Goal: Communication & Community: Connect with others

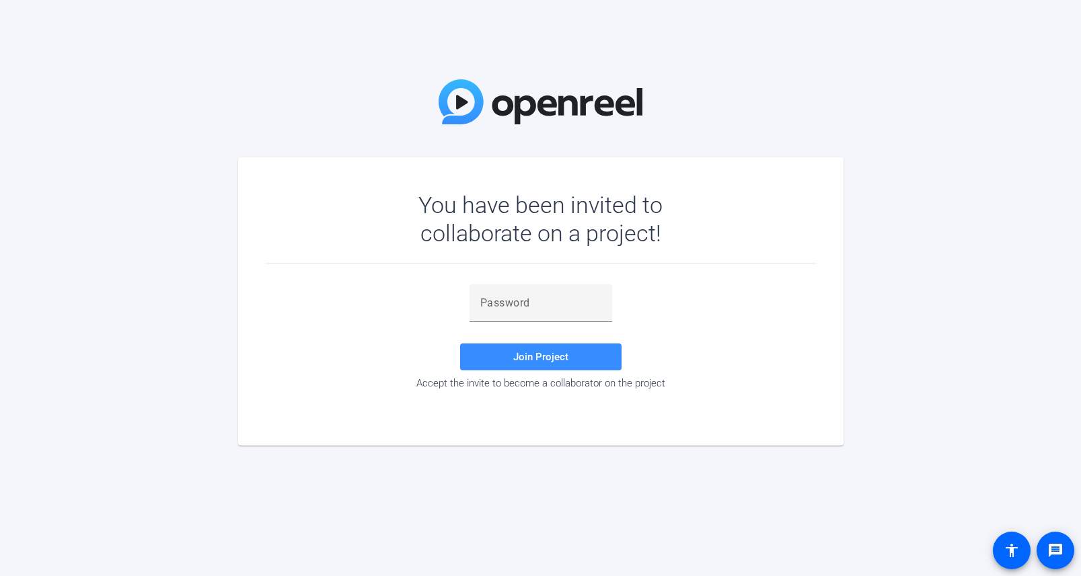
click at [530, 322] on div at bounding box center [540, 329] width 143 height 15
click at [526, 317] on div at bounding box center [540, 303] width 121 height 38
paste input ".dBk[+"
type input ".dBk[+"
click at [524, 351] on span "Join Project" at bounding box center [540, 357] width 55 height 12
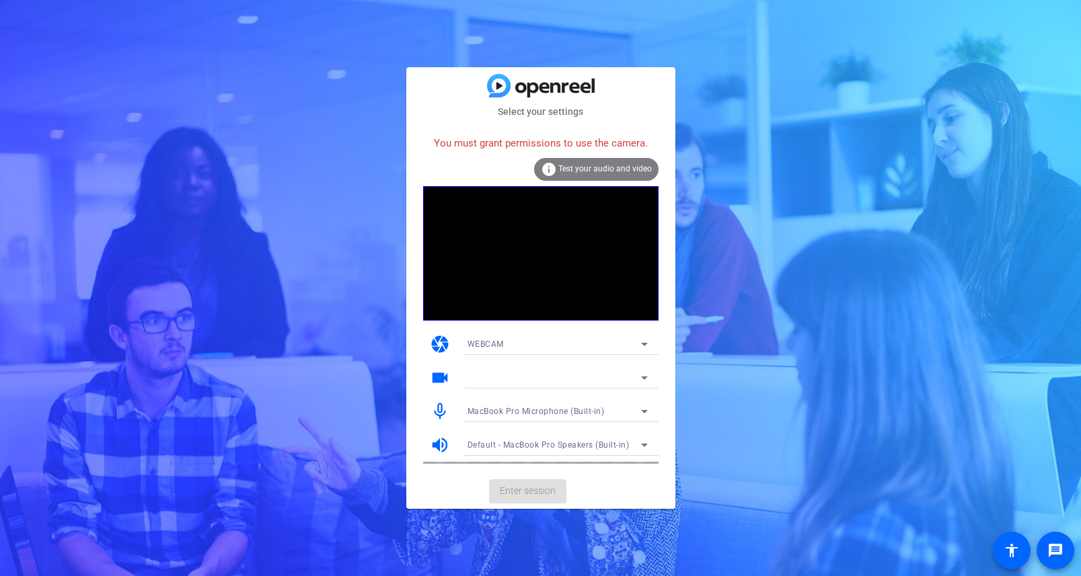
click at [633, 342] on div "WEBCAM" at bounding box center [553, 344] width 173 height 17
click at [633, 342] on div at bounding box center [540, 288] width 1081 height 576
click at [611, 172] on span "Test your audio and video" at bounding box center [604, 168] width 93 height 9
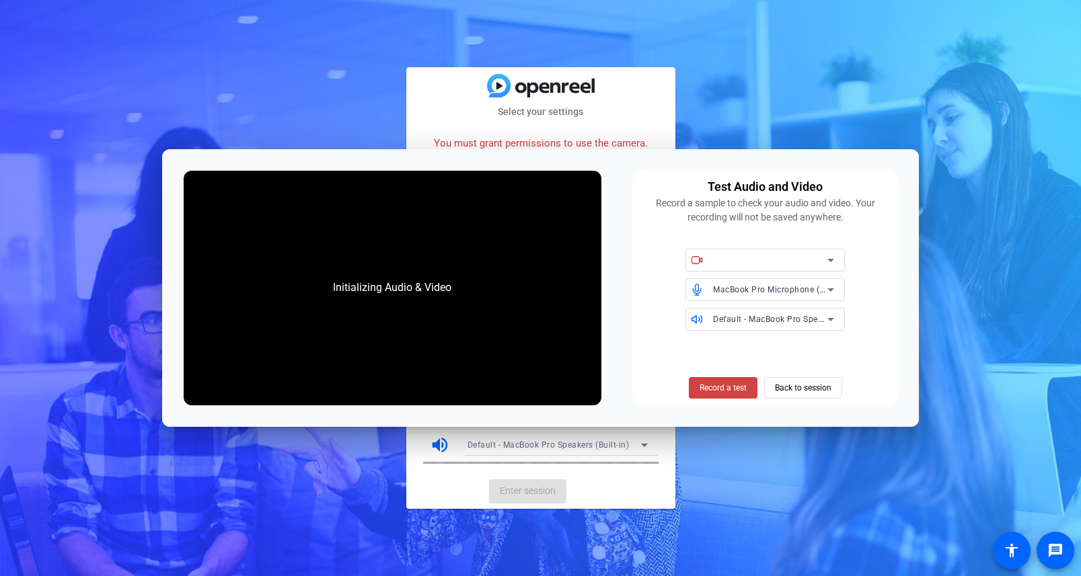
click at [845, 110] on div "Select your settings You must grant permissions to use the camera. info Test yo…" at bounding box center [540, 288] width 1081 height 576
click at [812, 389] on span "Back to session" at bounding box center [803, 388] width 56 height 26
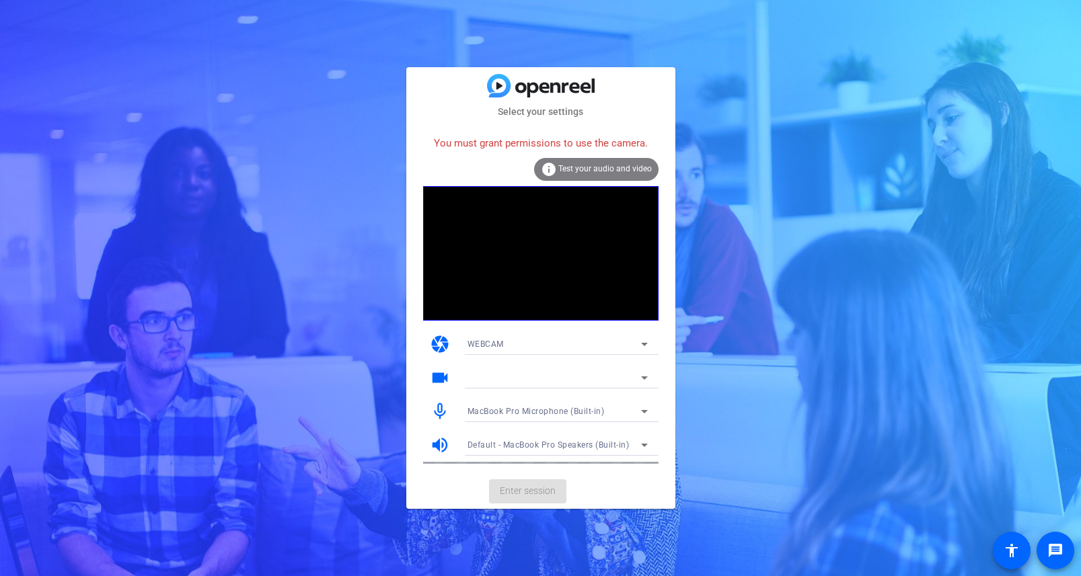
click at [646, 344] on icon at bounding box center [644, 344] width 16 height 16
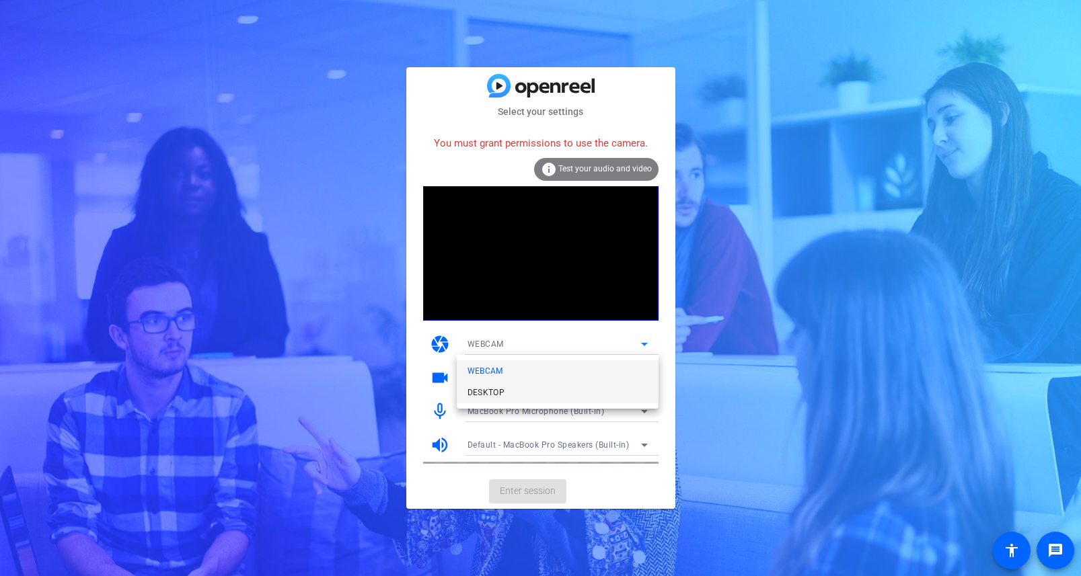
click at [629, 399] on mat-option "DESKTOP" at bounding box center [558, 393] width 202 height 22
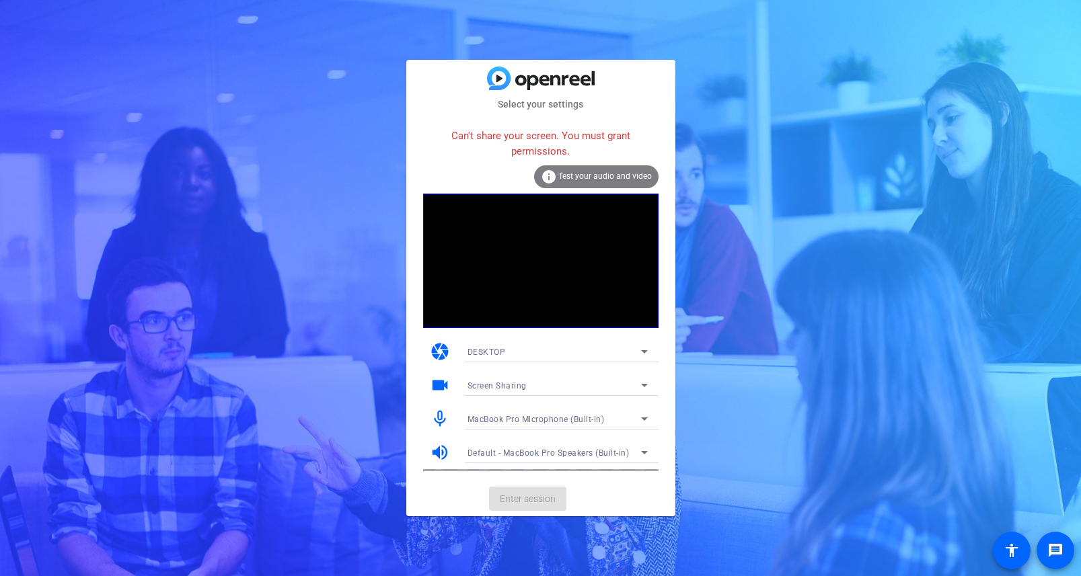
click at [640, 348] on icon at bounding box center [644, 352] width 16 height 16
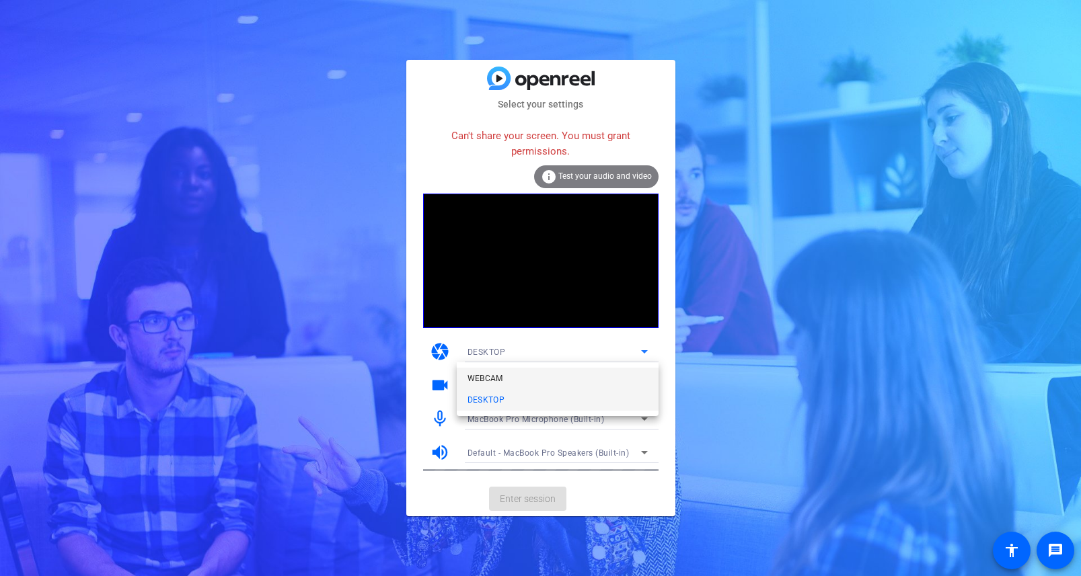
click at [628, 371] on mat-option "WEBCAM" at bounding box center [558, 379] width 202 height 22
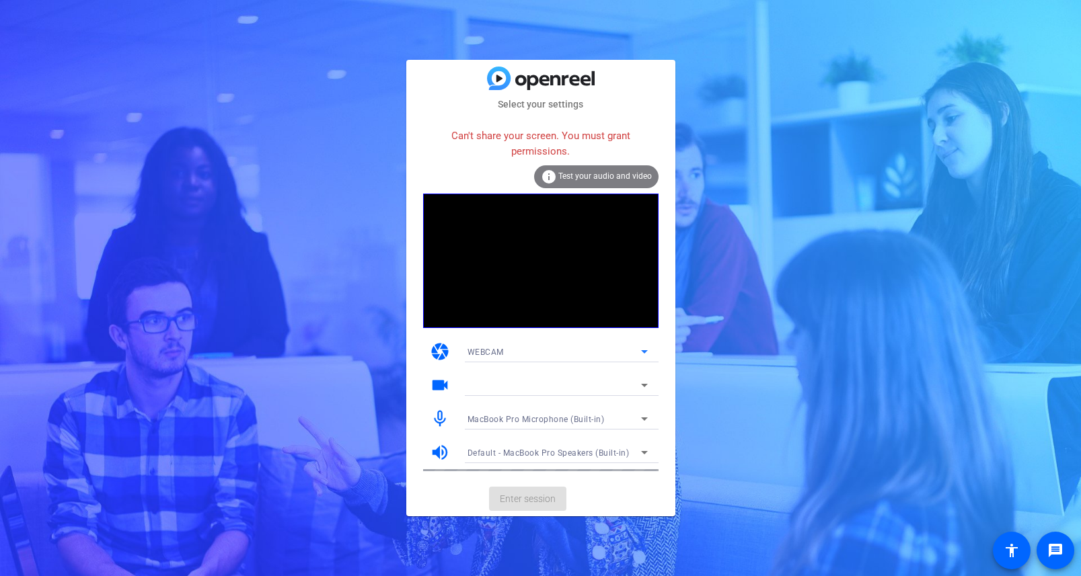
click at [646, 386] on icon at bounding box center [644, 385] width 16 height 16
click at [641, 383] on icon at bounding box center [644, 385] width 16 height 16
click at [610, 510] on mat-card-actions "Enter session" at bounding box center [540, 498] width 269 height 35
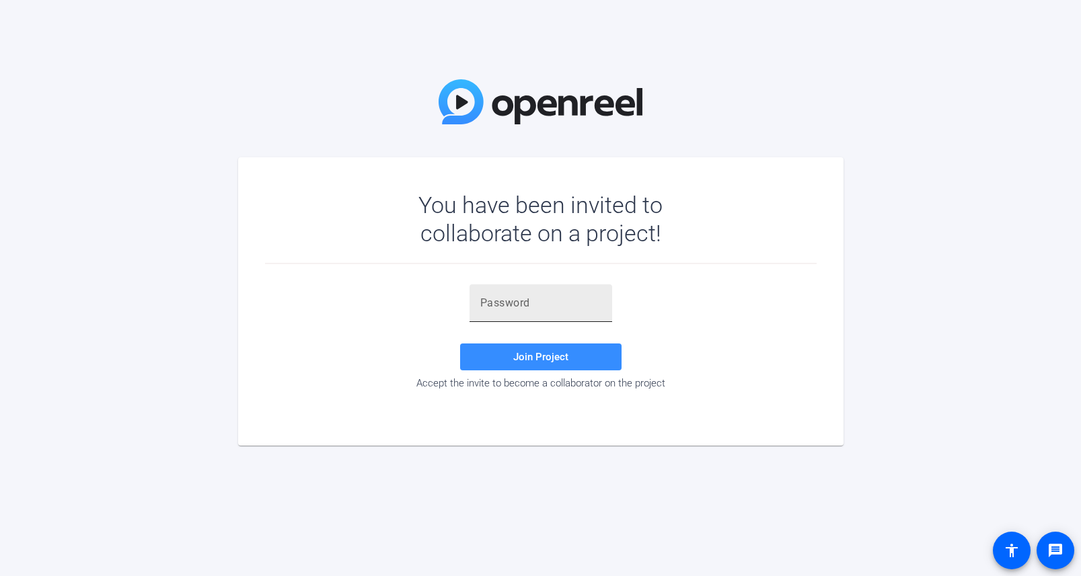
click at [526, 305] on input "text" at bounding box center [540, 303] width 121 height 16
type input "v"
paste input ".dBk[+"
type input ".dBk[+"
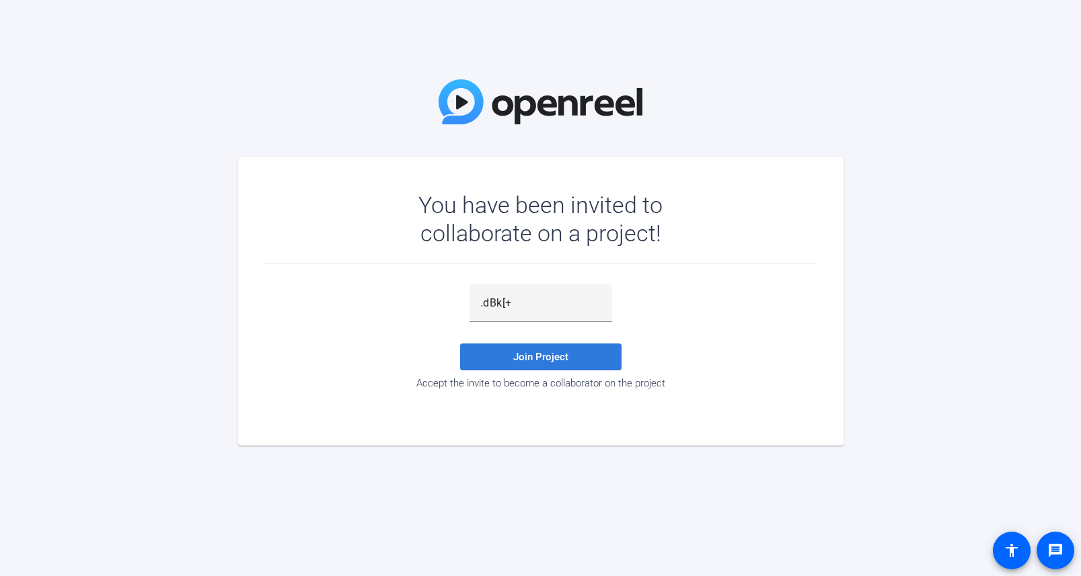
click at [565, 360] on span "Join Project" at bounding box center [540, 357] width 55 height 12
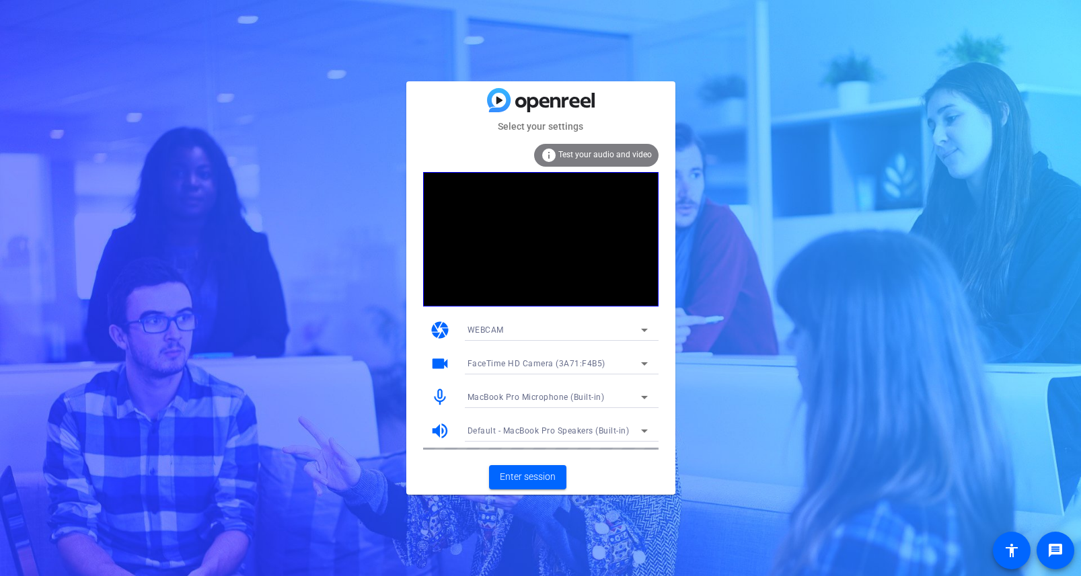
click at [643, 334] on icon at bounding box center [644, 330] width 16 height 16
click at [660, 301] on div at bounding box center [540, 288] width 1081 height 576
click at [724, 268] on div "Select your settings info Test your audio and video camera WEBCAM videocam Face…" at bounding box center [540, 288] width 1081 height 576
click at [525, 478] on span "Enter session" at bounding box center [528, 477] width 56 height 14
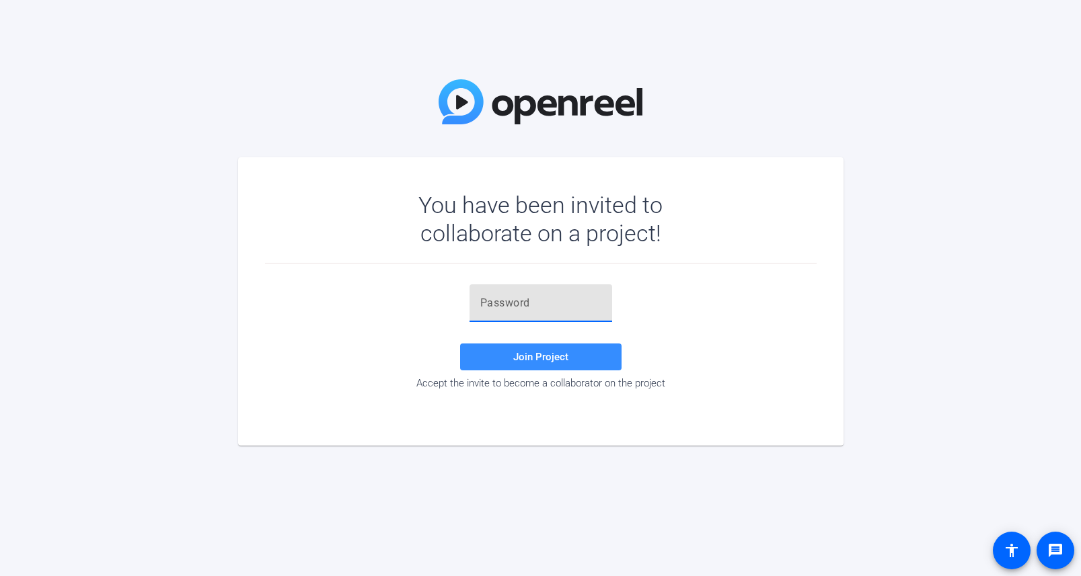
click at [567, 303] on input "text" at bounding box center [540, 303] width 121 height 16
paste input ".dBk[+"
type input ".dBk[+"
click at [590, 362] on span at bounding box center [540, 357] width 161 height 32
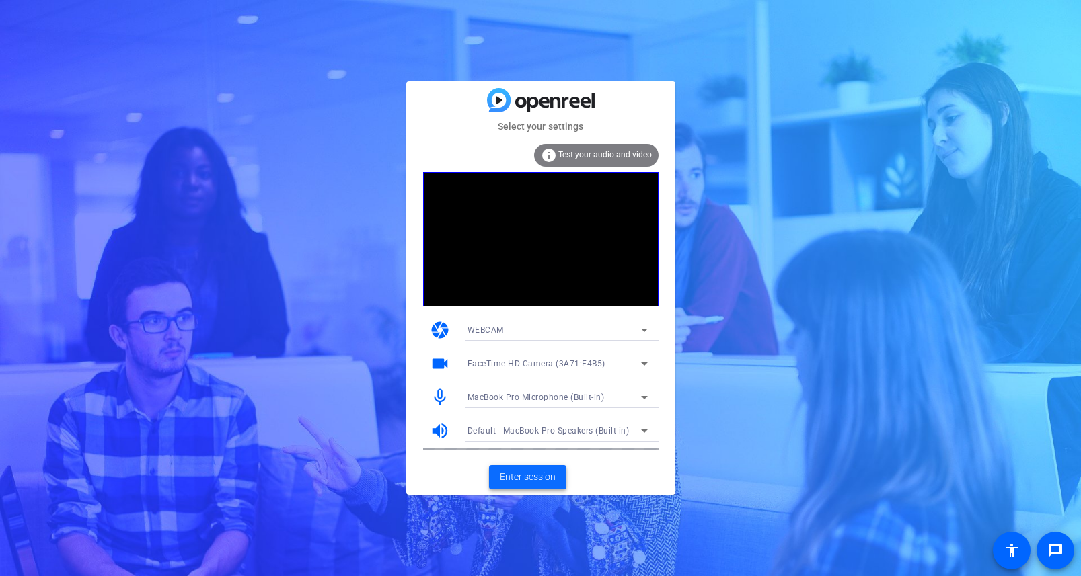
click at [541, 477] on span "Enter session" at bounding box center [528, 477] width 56 height 14
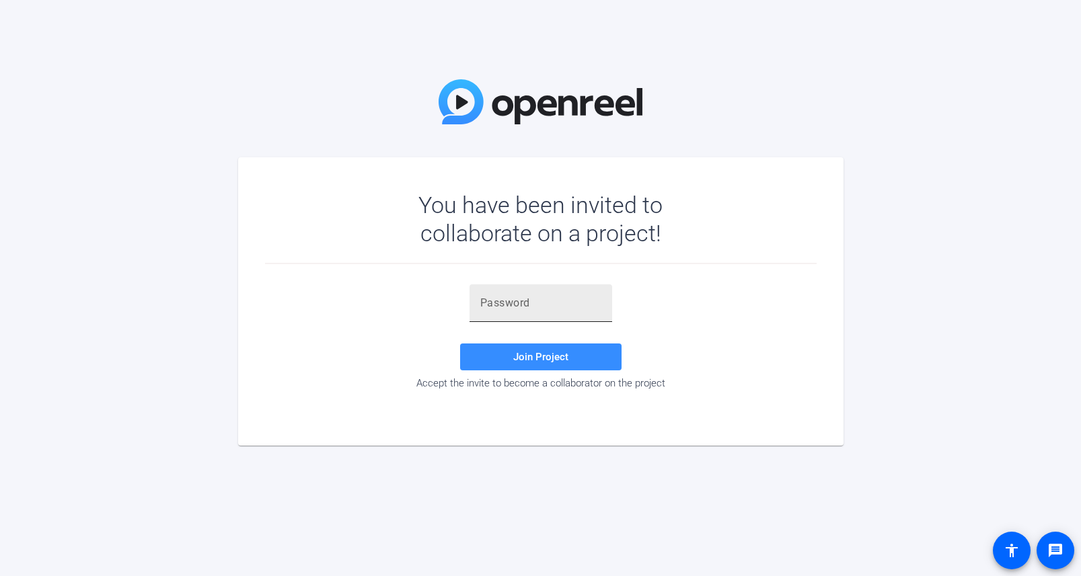
click at [531, 305] on input "text" at bounding box center [540, 303] width 121 height 16
paste input "^bn$^{"
type input "^bn$^{"
click at [520, 359] on span "Join Project" at bounding box center [540, 357] width 55 height 12
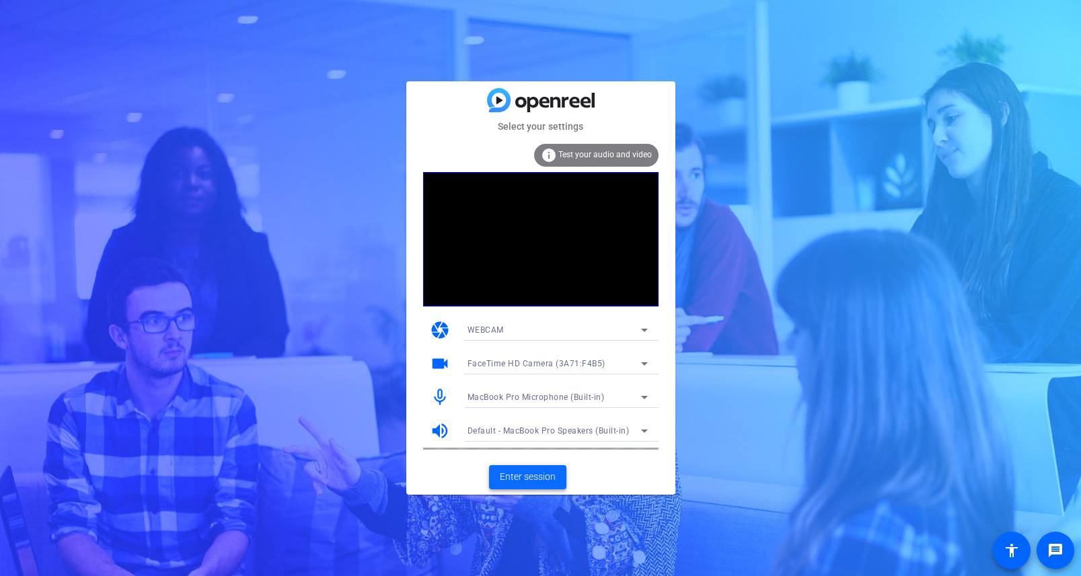
click at [535, 476] on span "Enter session" at bounding box center [528, 477] width 56 height 14
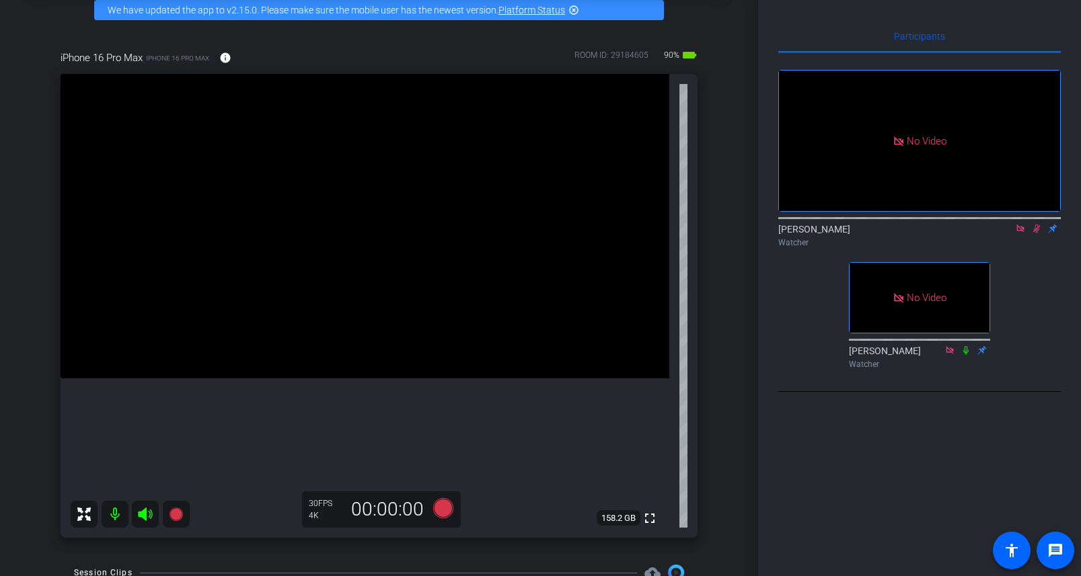
scroll to position [73, 0]
